Goal: Check status: Check status

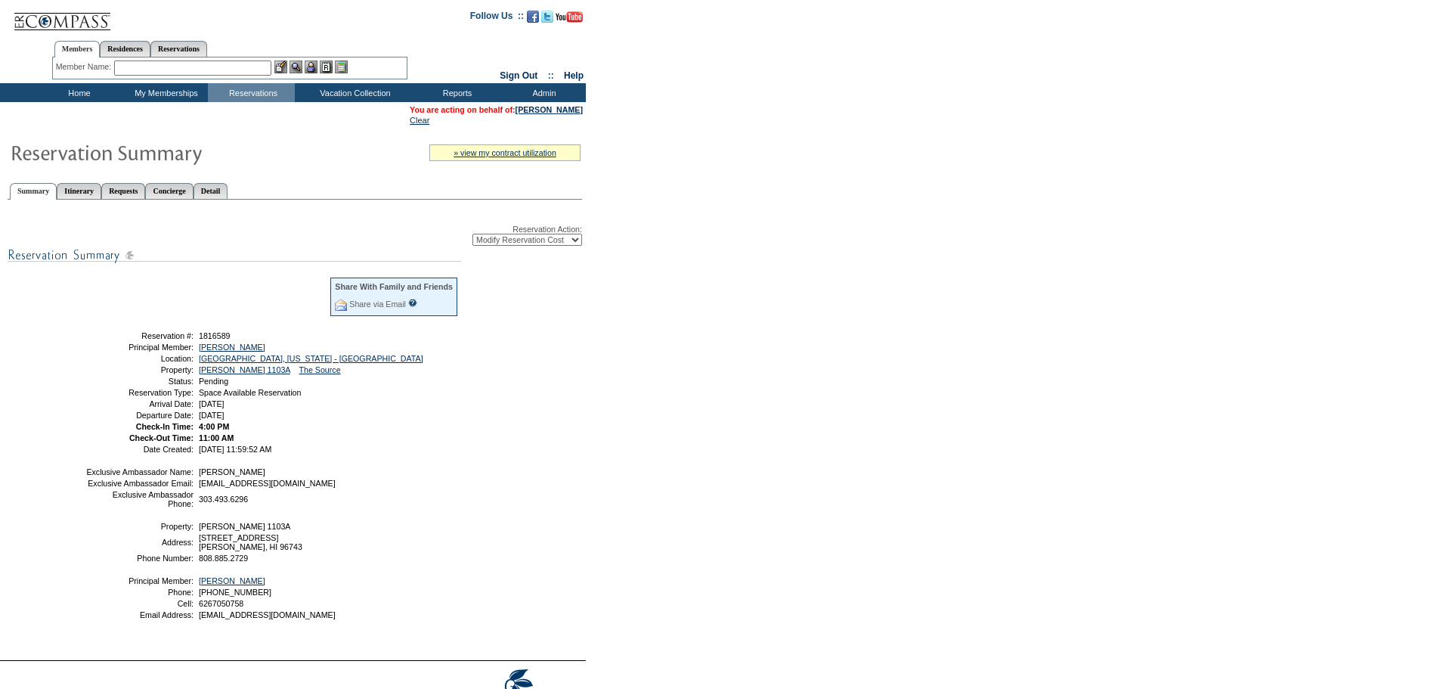
select select "ChangeCost"
click at [533, 246] on select "-- Select Action -- Modify Reservation Dates Modify Reservation Cost Modify Occ…" at bounding box center [527, 240] width 110 height 12
click at [472, 237] on select "-- Select Action -- Modify Reservation Dates Modify Reservation Cost Modify Occ…" at bounding box center [527, 240] width 110 height 12
click at [455, 442] on td "11:00 AM" at bounding box center [327, 437] width 263 height 9
click at [223, 351] on link "McIlvery, John" at bounding box center [232, 346] width 67 height 9
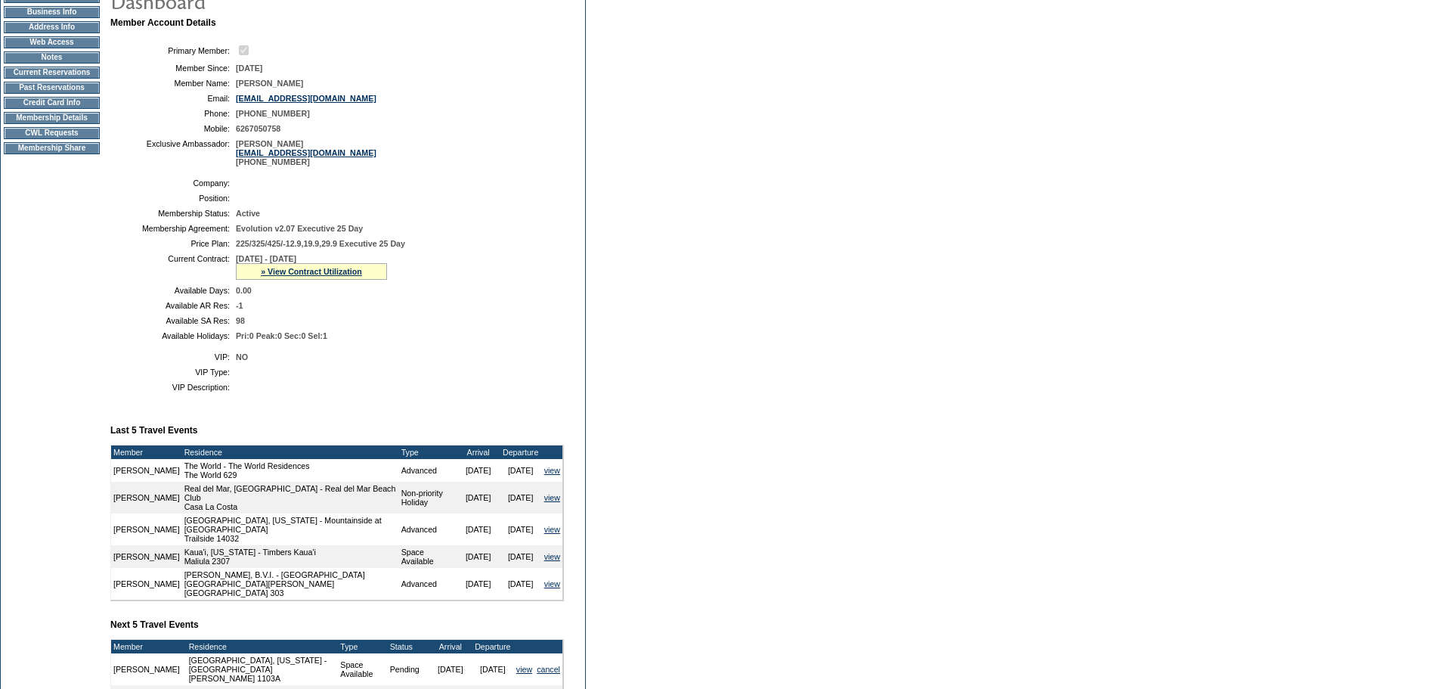
scroll to position [302, 0]
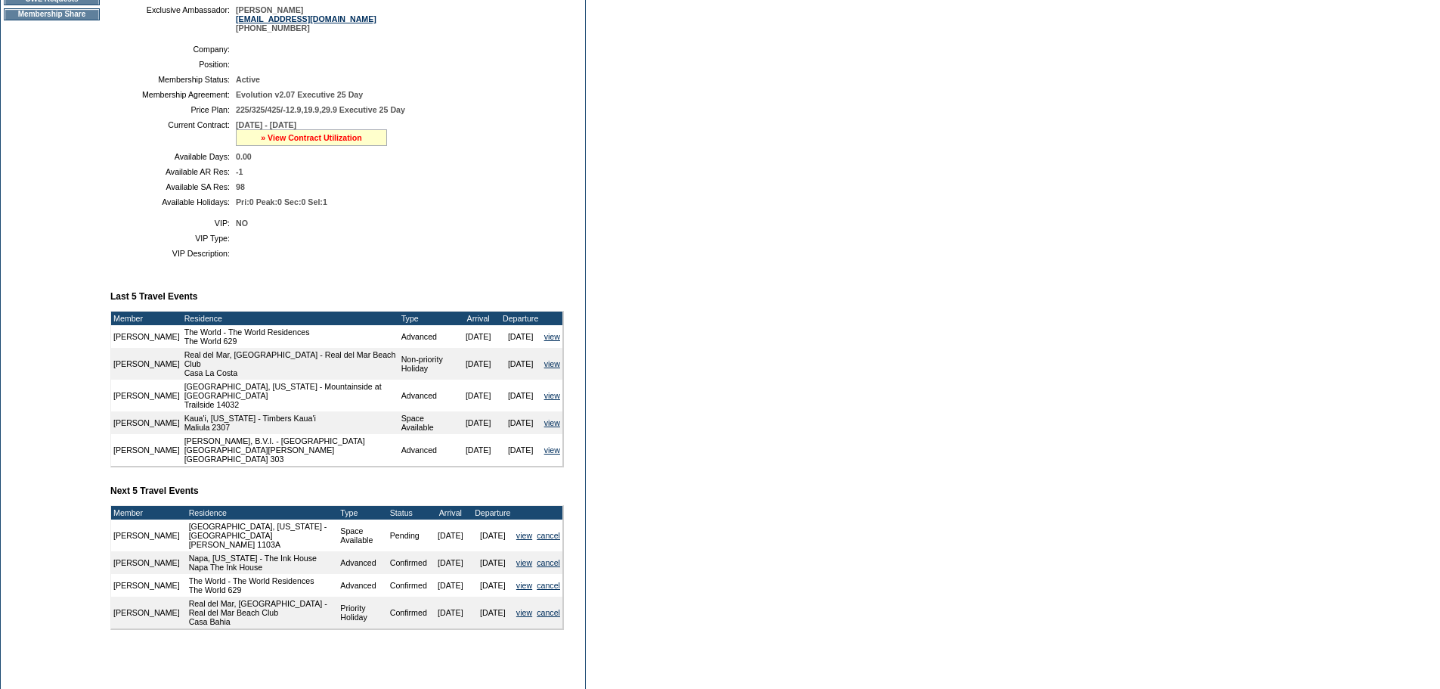
click at [333, 142] on link "» View Contract Utilization" at bounding box center [311, 137] width 101 height 9
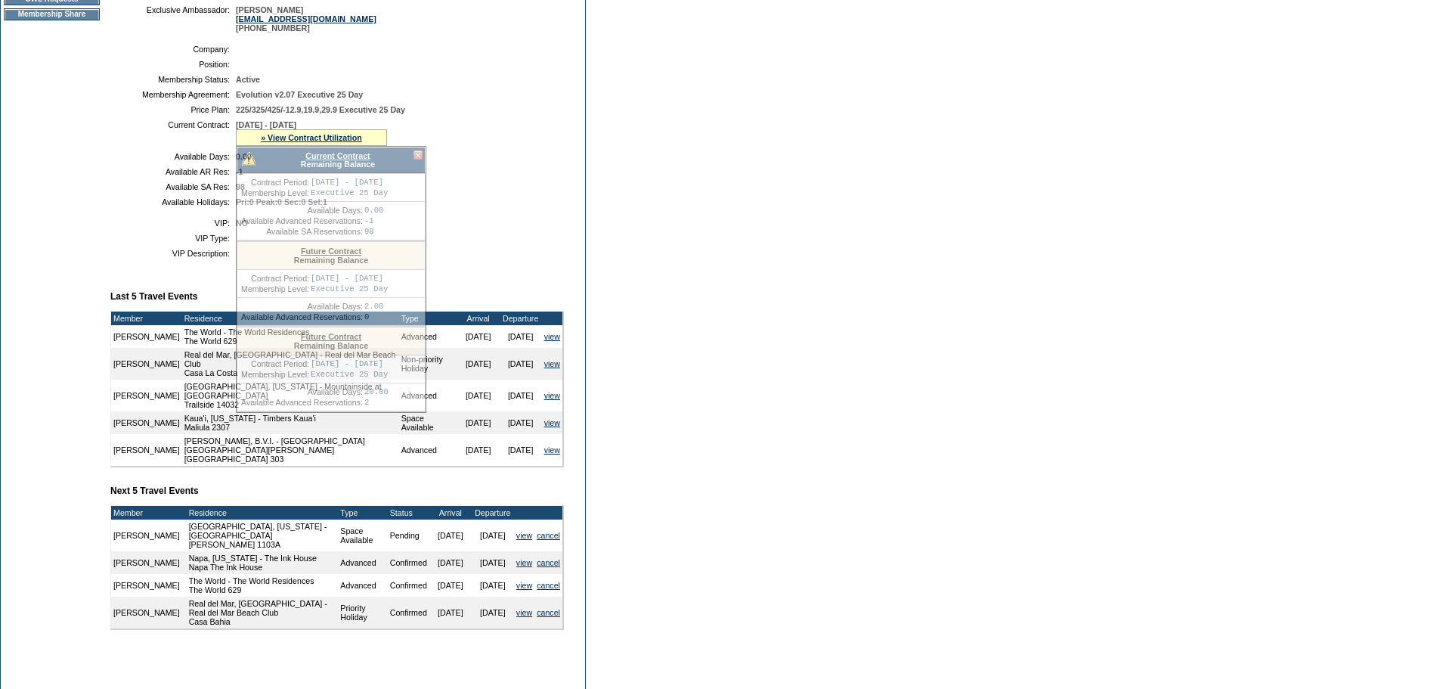
click at [333, 163] on div "Current Contract Remaining Balance" at bounding box center [331, 160] width 189 height 26
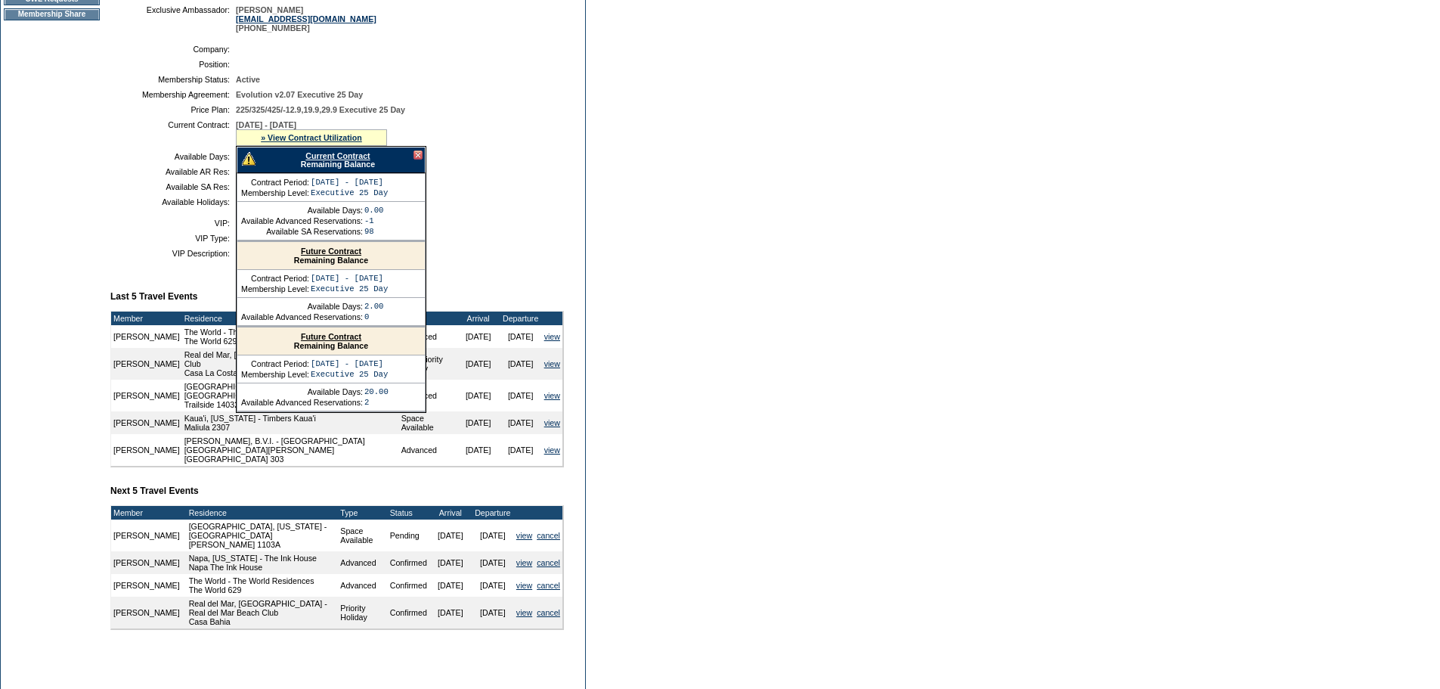
click at [330, 160] on link "Current Contract" at bounding box center [337, 155] width 64 height 9
click at [803, 465] on form "Follow Us ::" at bounding box center [720, 234] width 1440 height 1072
click at [332, 160] on link "Current Contract" at bounding box center [337, 155] width 64 height 9
click at [732, 597] on form "Follow Us ::" at bounding box center [720, 234] width 1440 height 1072
click at [701, 522] on form "Follow Us ::" at bounding box center [720, 234] width 1440 height 1072
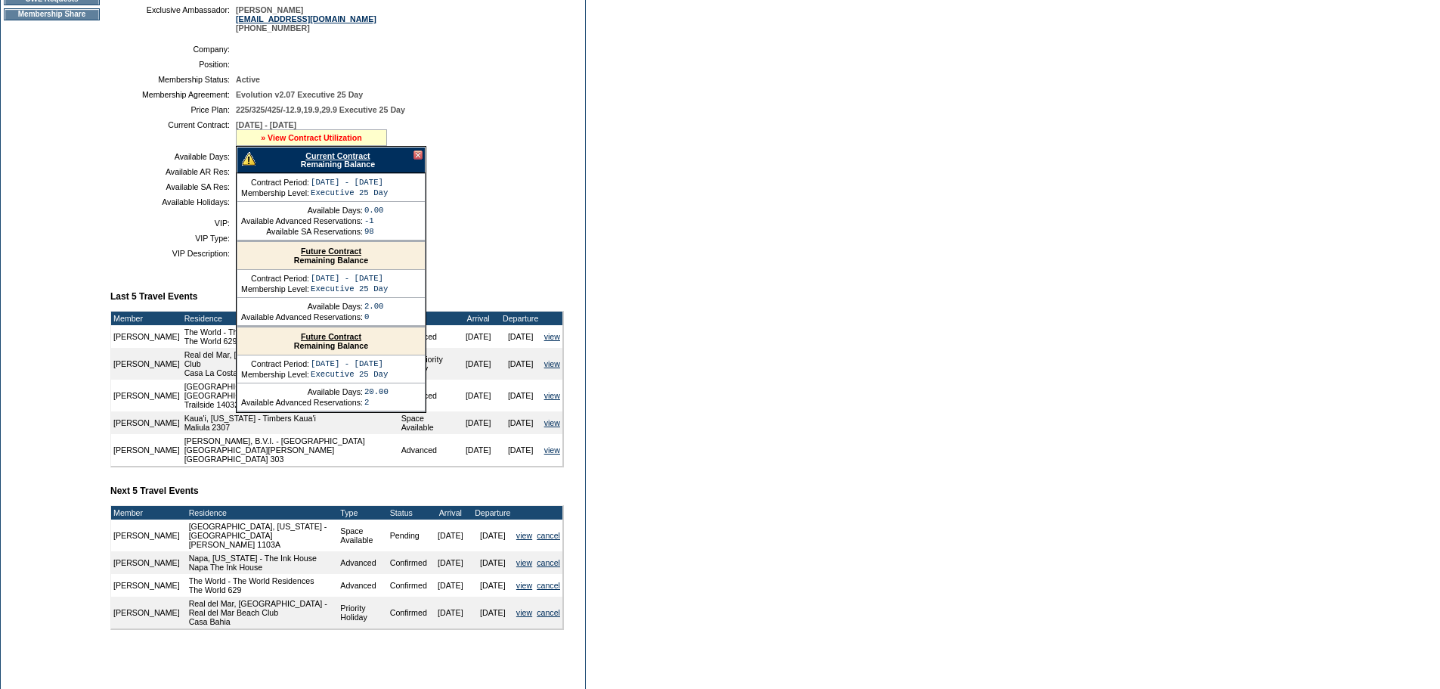
click at [348, 142] on link "» View Contract Utilization" at bounding box center [311, 137] width 101 height 9
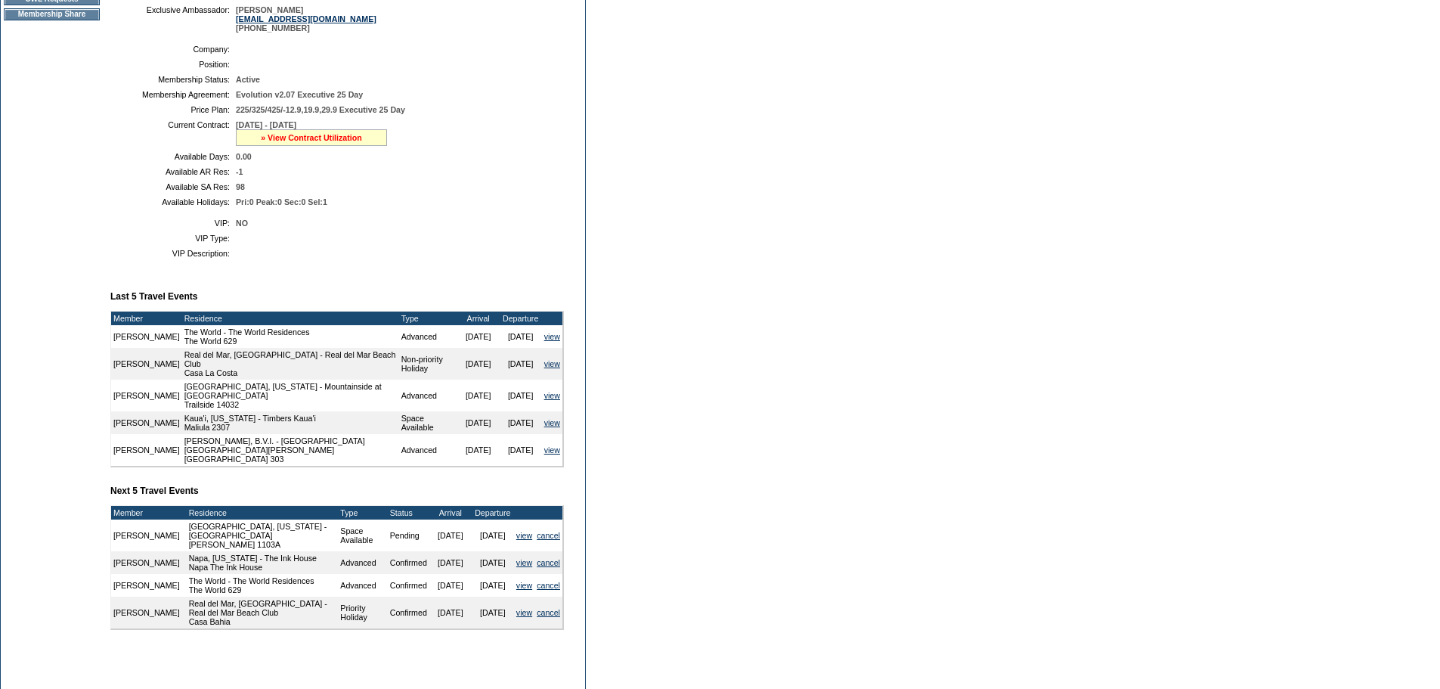
click at [343, 142] on link "» View Contract Utilization" at bounding box center [311, 137] width 101 height 9
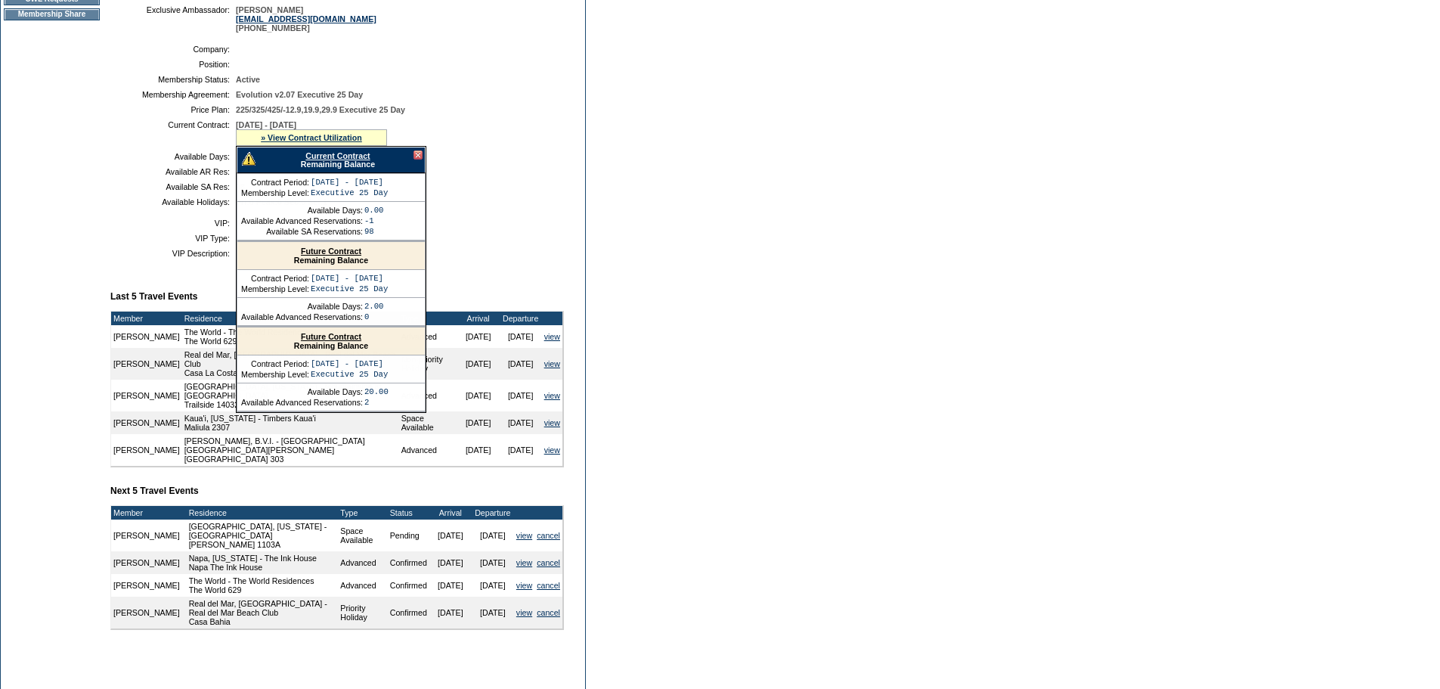
click at [340, 160] on link "Current Contract" at bounding box center [337, 155] width 64 height 9
click at [528, 540] on link "view" at bounding box center [524, 535] width 16 height 9
